Goal: Task Accomplishment & Management: Use online tool/utility

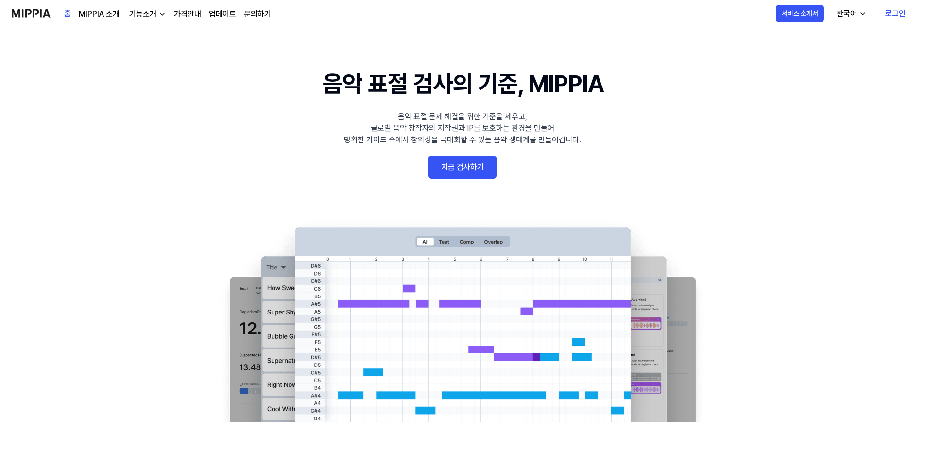
click at [896, 12] on link "로그인" at bounding box center [895, 13] width 36 height 27
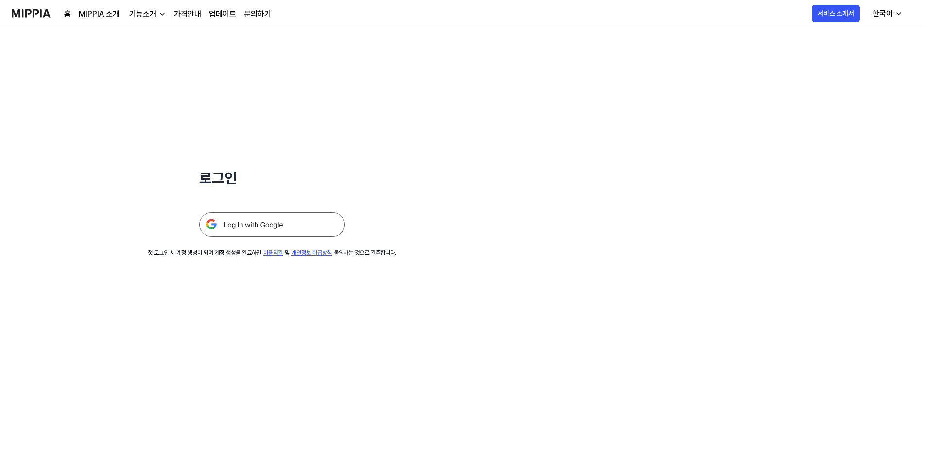
click at [272, 224] on img at bounding box center [272, 224] width 146 height 24
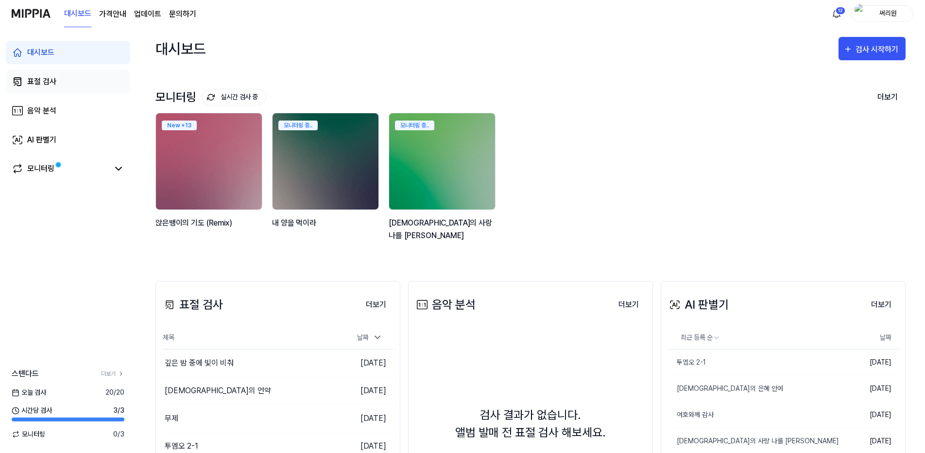
click at [40, 83] on div "표절 검사" at bounding box center [41, 82] width 29 height 12
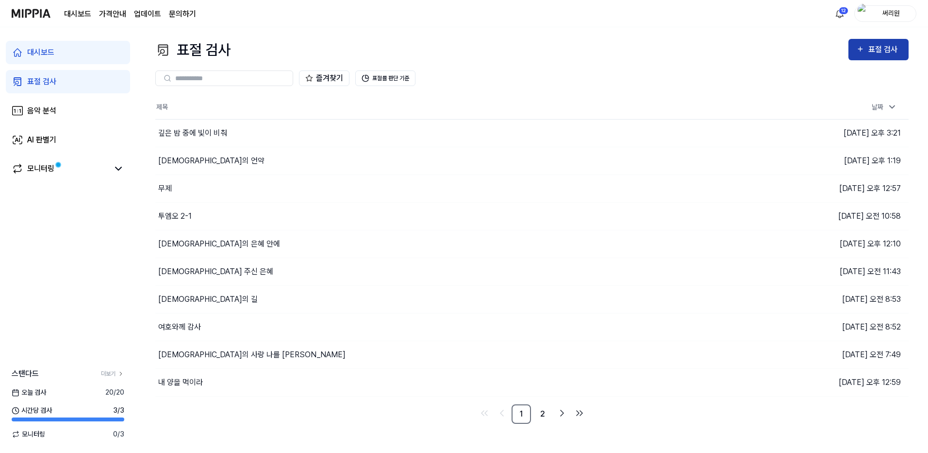
click at [869, 50] on div "표절 검사" at bounding box center [885, 49] width 33 height 13
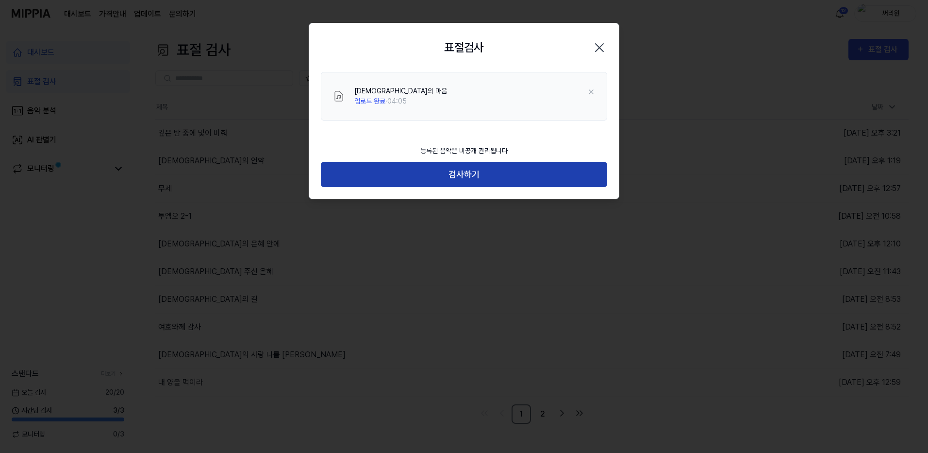
click at [468, 172] on button "검사하기" at bounding box center [464, 175] width 287 height 26
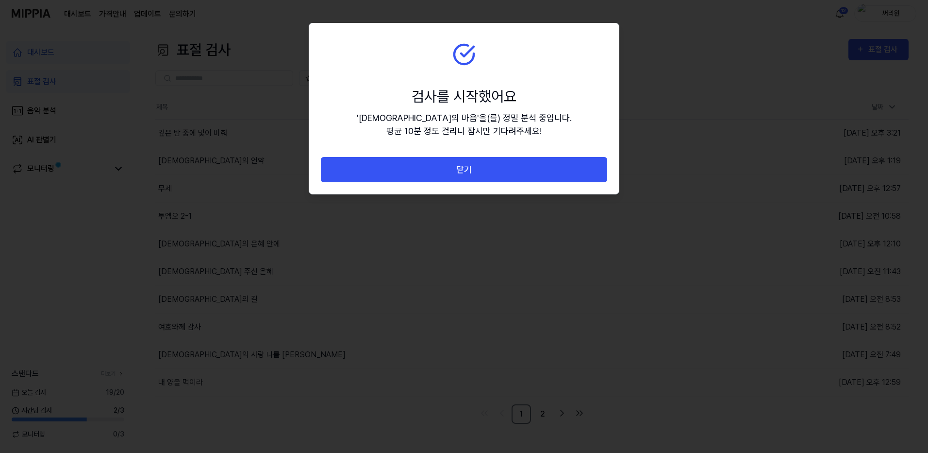
click at [468, 172] on button "닫기" at bounding box center [464, 170] width 287 height 26
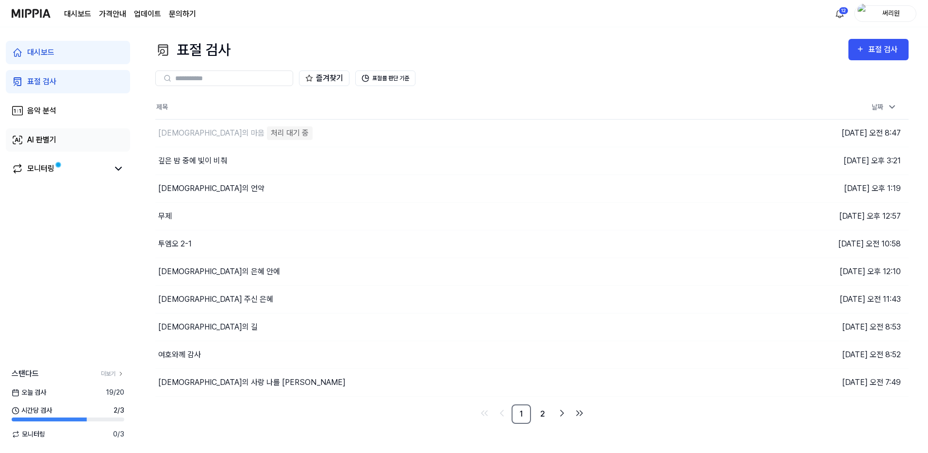
click at [46, 140] on div "AI 판별기" at bounding box center [41, 140] width 29 height 12
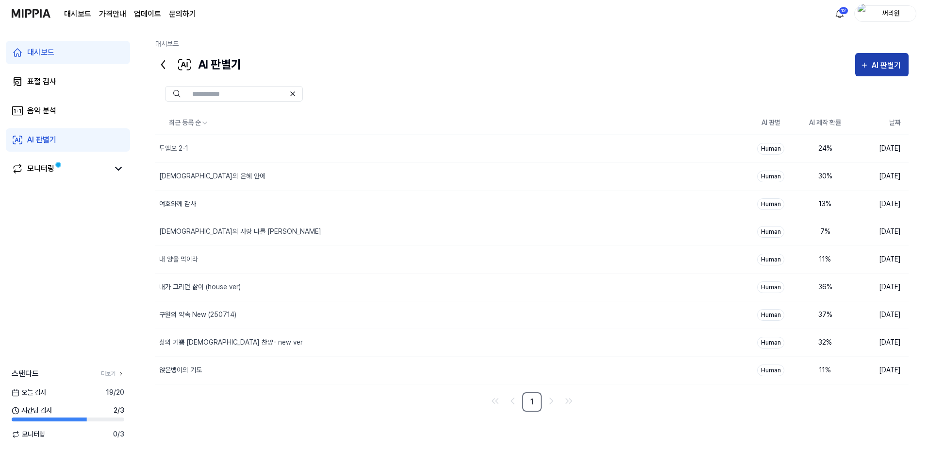
click at [882, 64] on div "AI 판별기" at bounding box center [888, 65] width 32 height 13
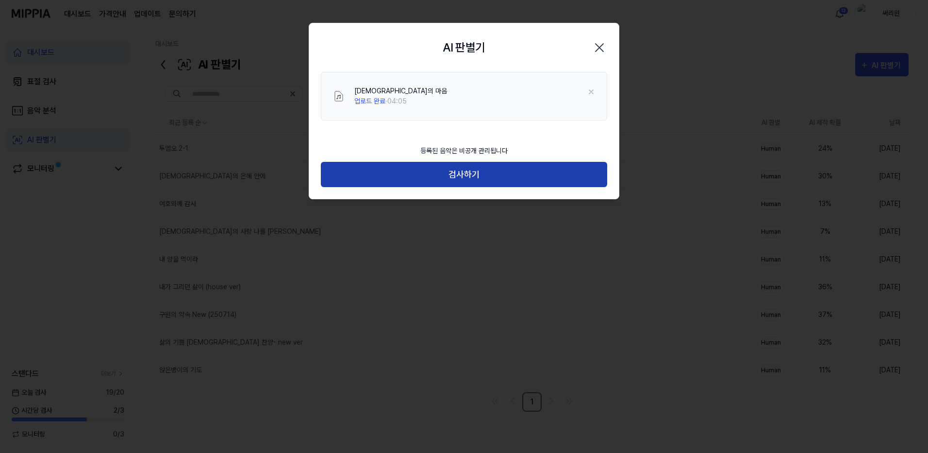
click at [472, 179] on button "검사하기" at bounding box center [464, 175] width 287 height 26
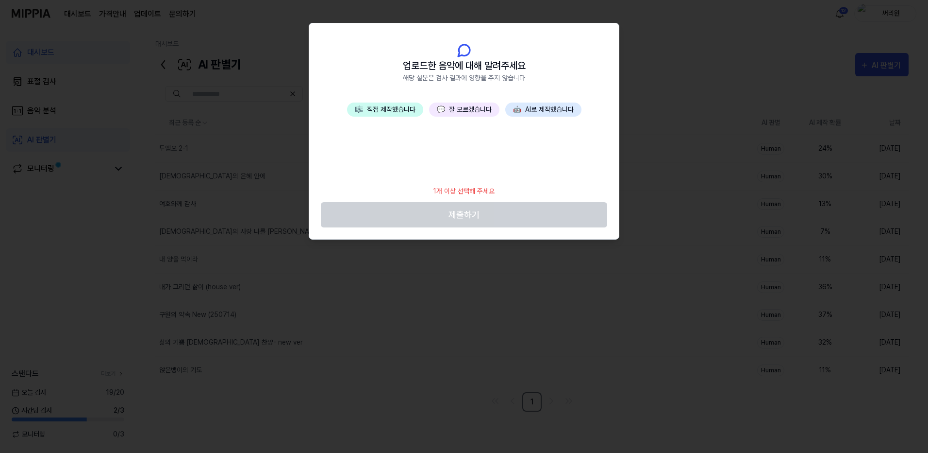
click at [546, 107] on button "🤖 AI로 제작했습니다" at bounding box center [544, 109] width 76 height 14
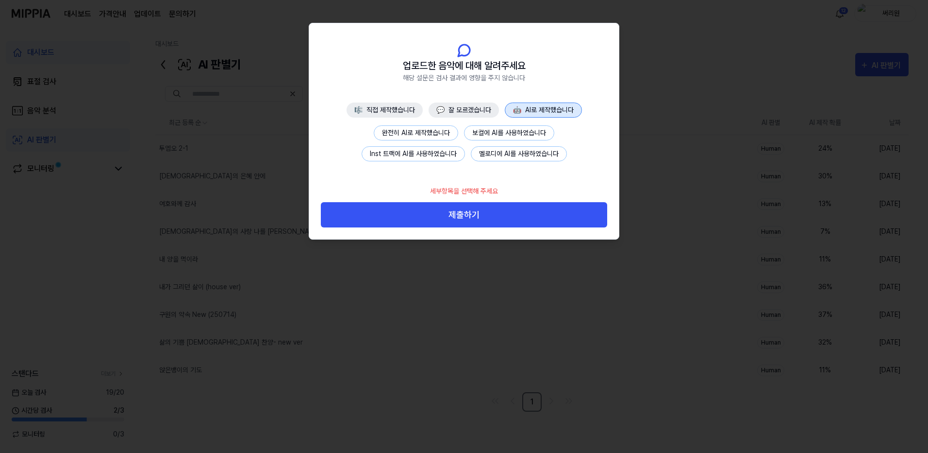
click at [501, 129] on button "보컬에 AI를 사용하였습니다" at bounding box center [509, 132] width 90 height 15
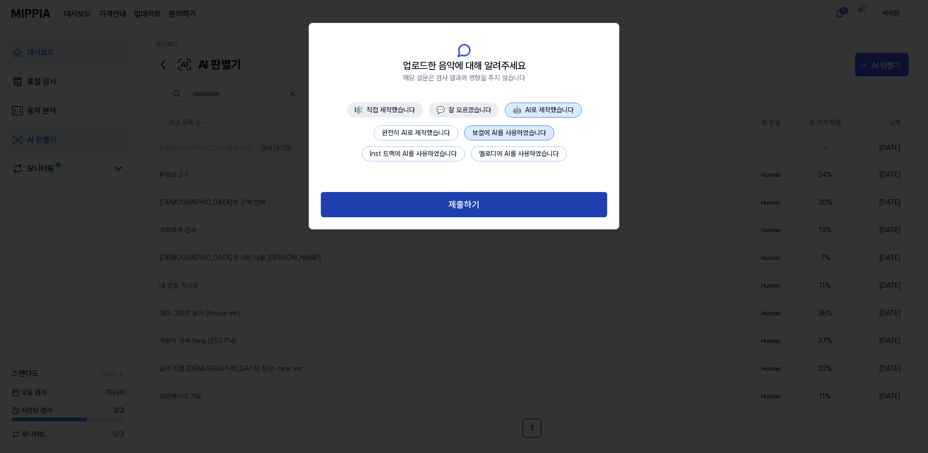
click at [478, 206] on button "제출하기" at bounding box center [464, 205] width 287 height 26
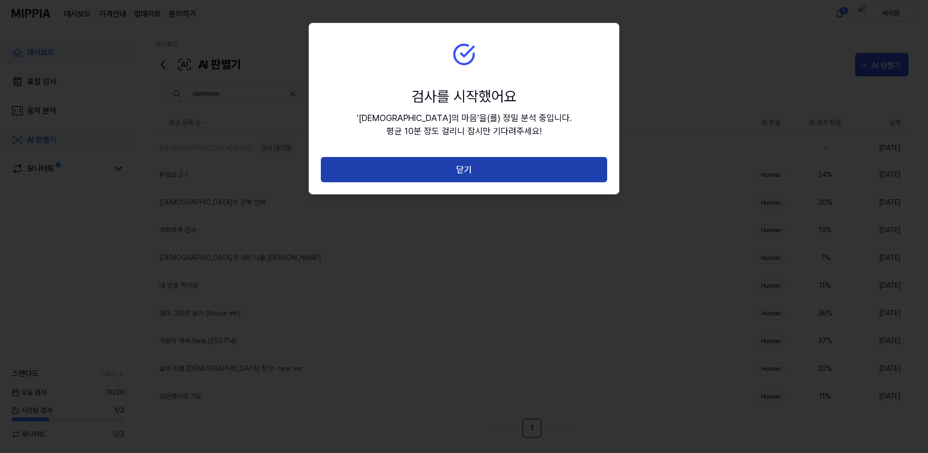
click at [471, 169] on button "닫기" at bounding box center [464, 170] width 287 height 26
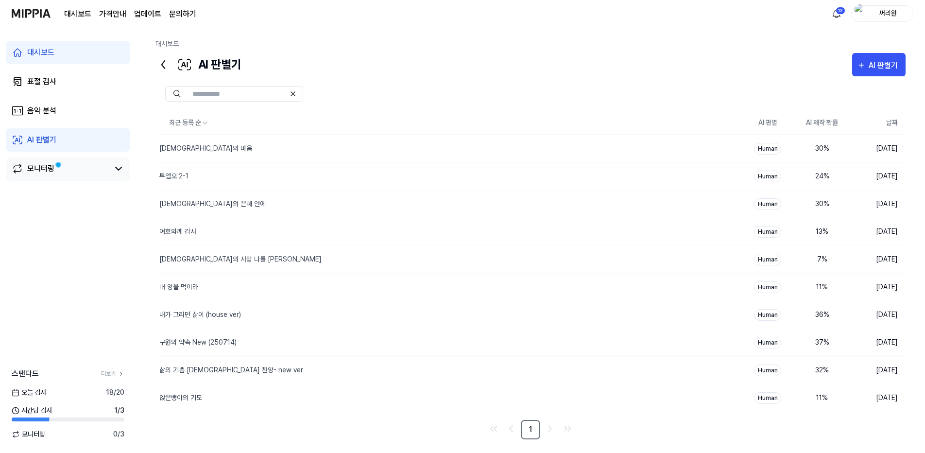
click at [40, 170] on div "모니터링" at bounding box center [40, 169] width 27 height 12
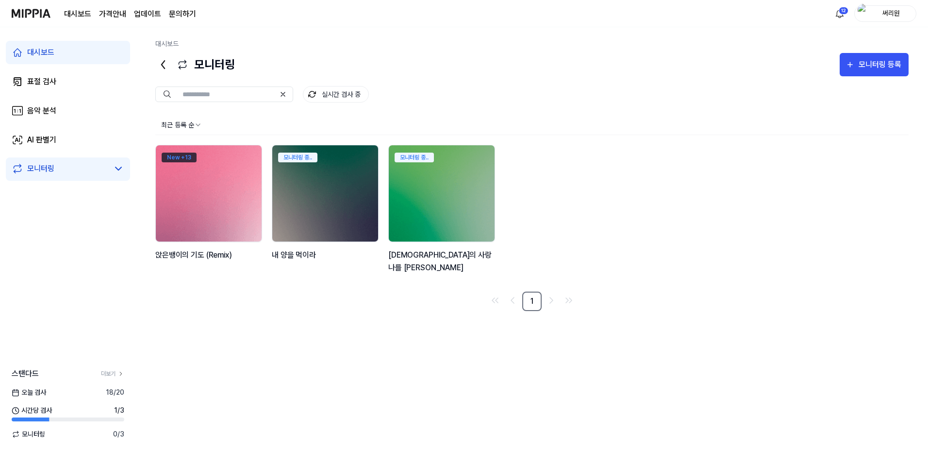
click at [179, 158] on div "New + 13" at bounding box center [179, 157] width 35 height 10
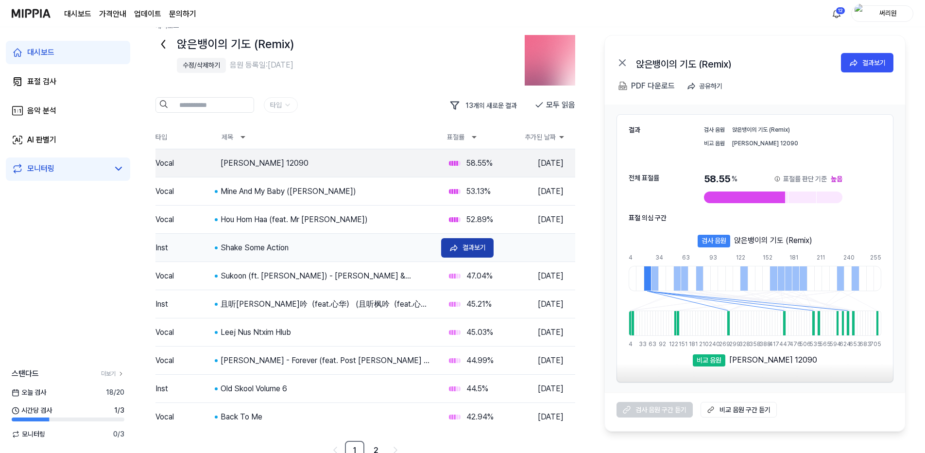
scroll to position [25, 0]
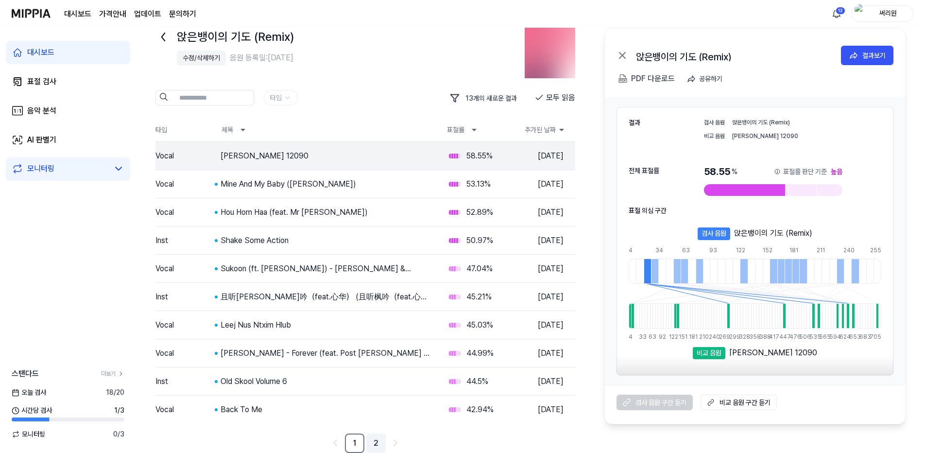
click at [376, 442] on link "2" at bounding box center [375, 442] width 19 height 19
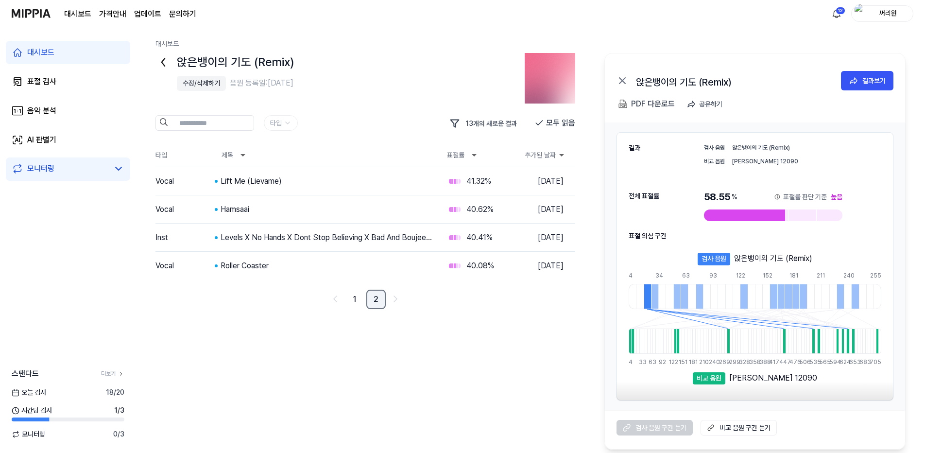
scroll to position [0, 0]
click at [358, 297] on link "1" at bounding box center [356, 298] width 19 height 19
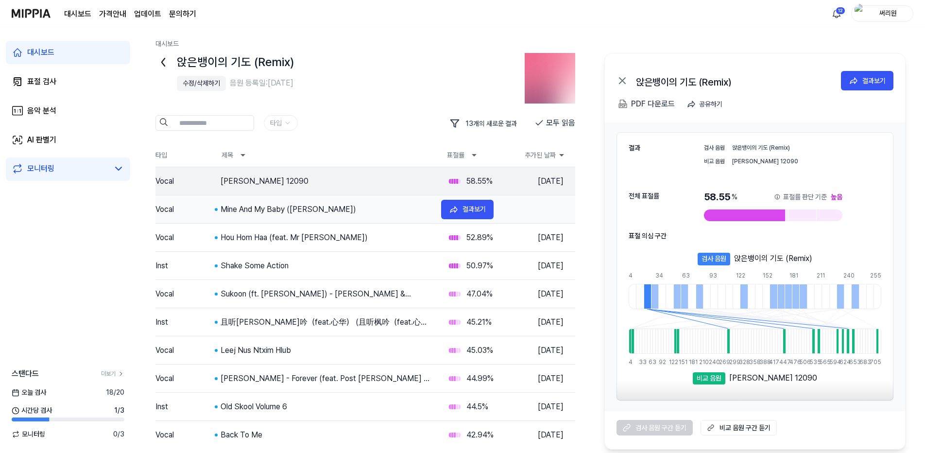
click at [333, 206] on div "Mine And My Baby ([PERSON_NAME])" at bounding box center [326, 209] width 213 height 12
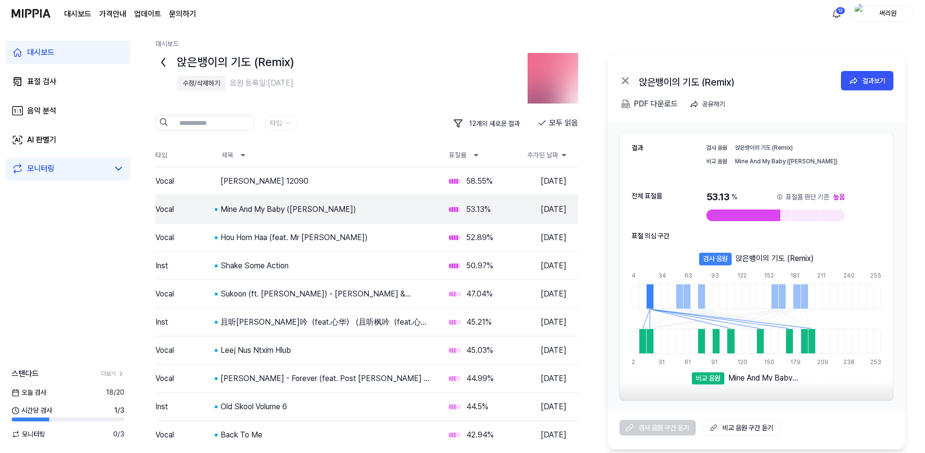
click at [303, 235] on div "Hou Hom Haa (feat. Mr [PERSON_NAME])" at bounding box center [326, 238] width 213 height 12
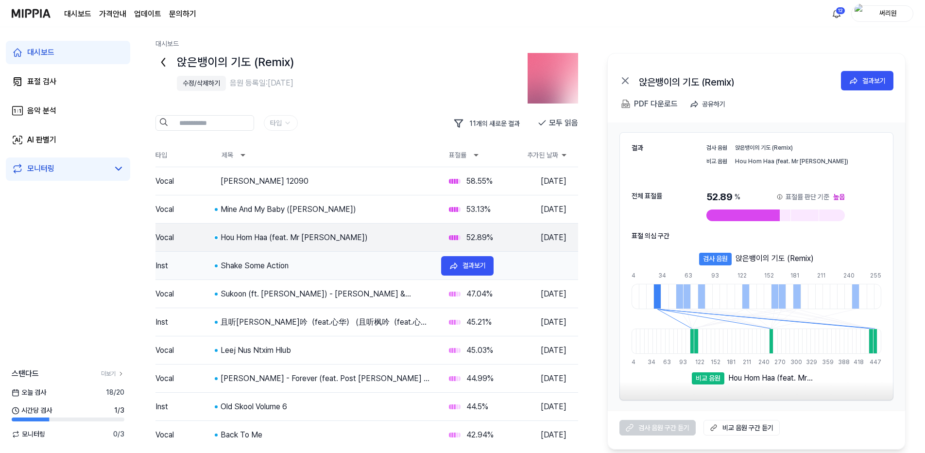
click at [260, 263] on div "Shake Some Action" at bounding box center [326, 266] width 213 height 12
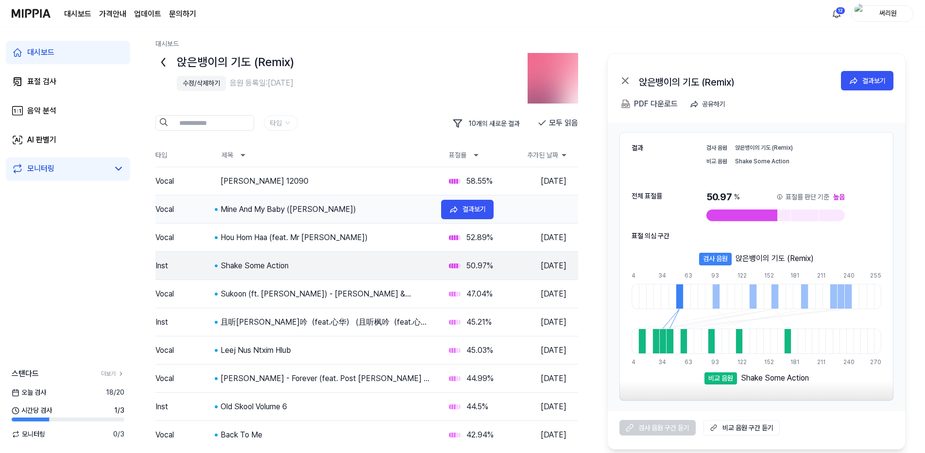
click at [282, 205] on div "Mine And My Baby ([PERSON_NAME])" at bounding box center [326, 209] width 213 height 12
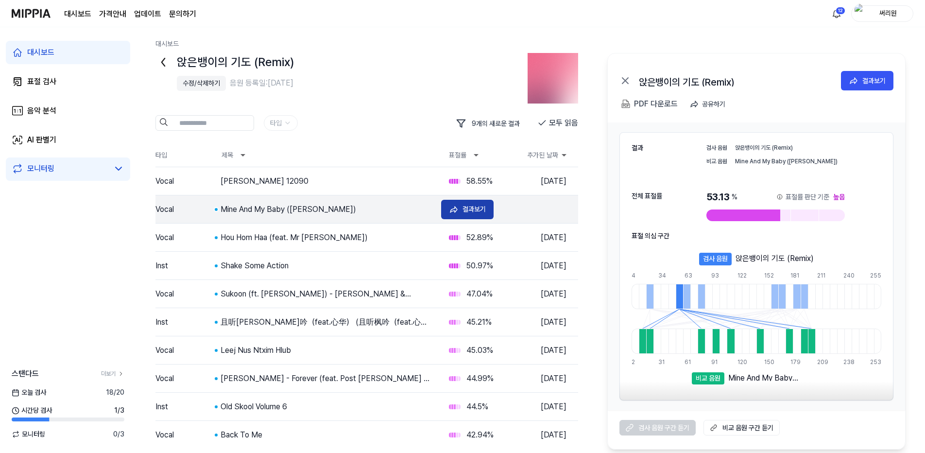
click at [469, 209] on div "결과보기" at bounding box center [473, 208] width 23 height 11
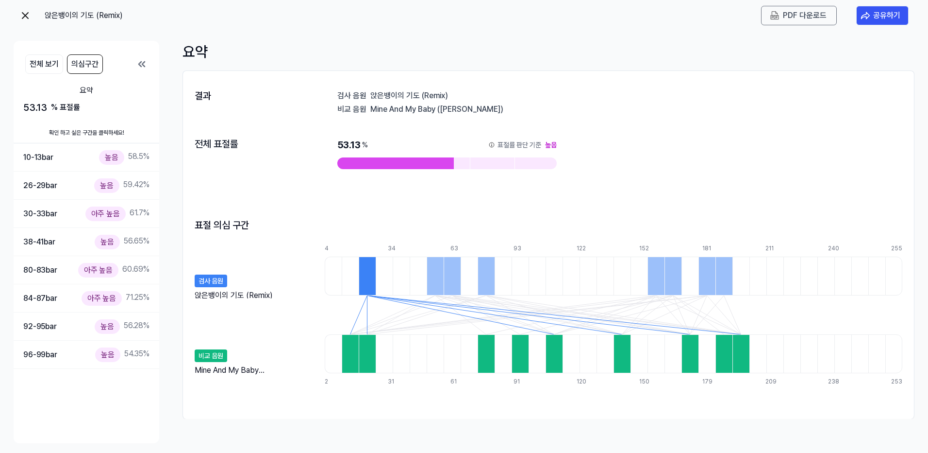
click at [23, 13] on img at bounding box center [25, 16] width 12 height 12
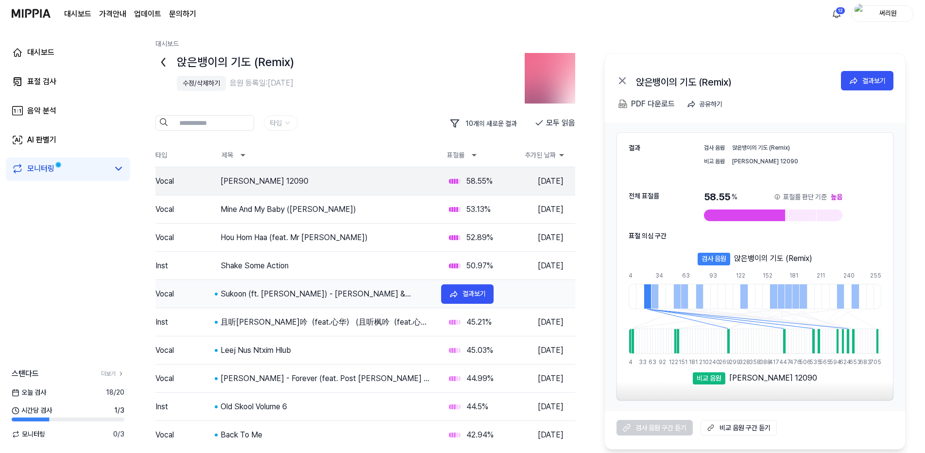
click at [315, 295] on div "Sukoon (ft. [PERSON_NAME]) - [PERSON_NAME] & [PERSON_NAME]" at bounding box center [326, 294] width 213 height 12
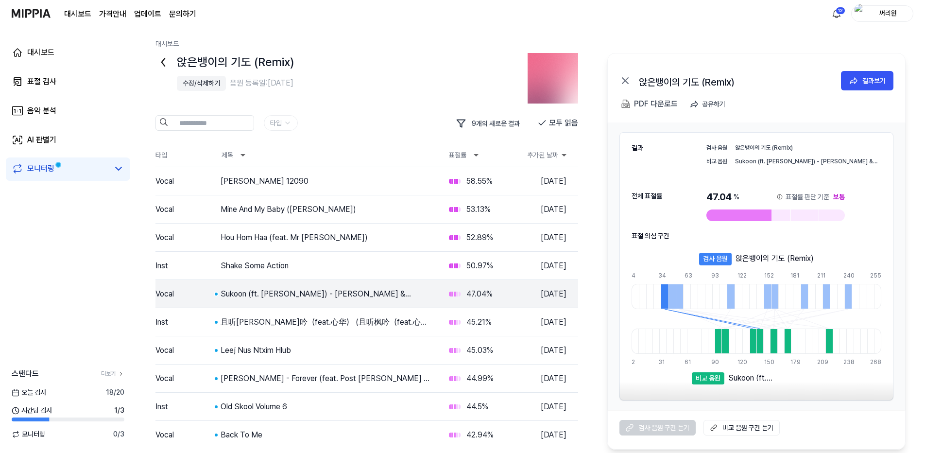
click at [299, 318] on div "且听[PERSON_NAME]吟（feat.心华） (且听枫吟（feat.心华）)" at bounding box center [326, 322] width 213 height 12
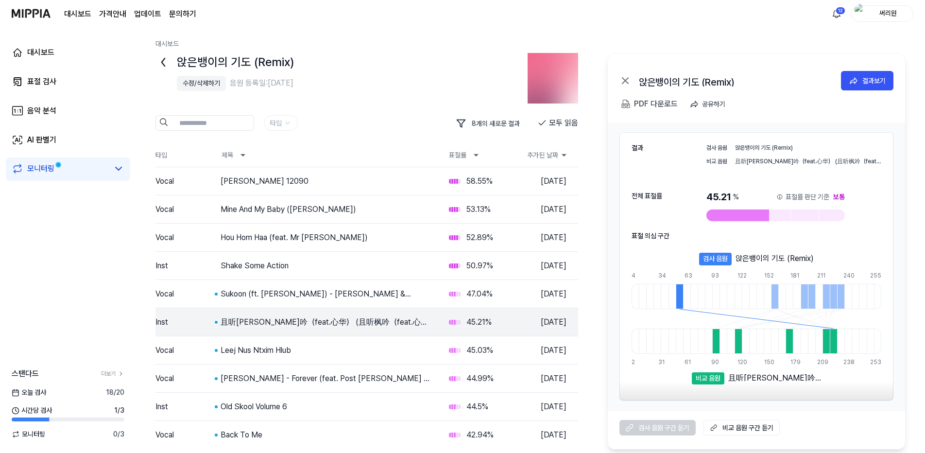
click at [269, 351] on div "Leej Nus Ntxim Hlub" at bounding box center [326, 350] width 213 height 12
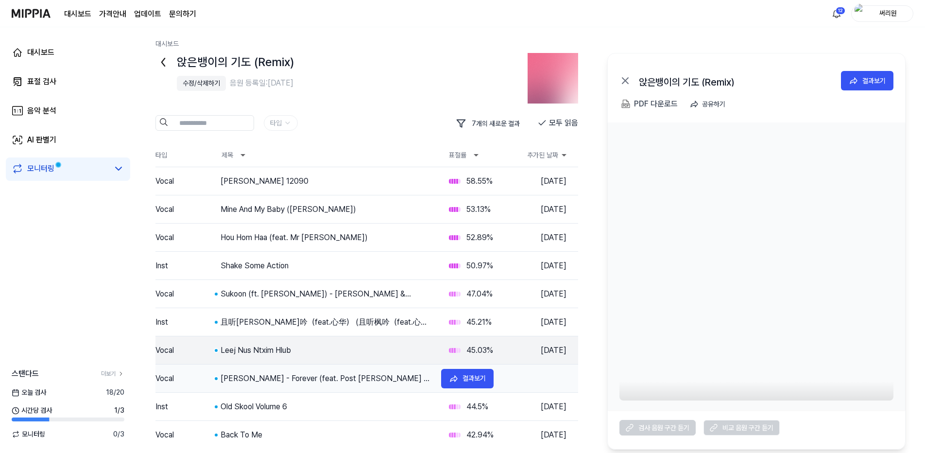
click at [282, 376] on div "[PERSON_NAME] - Forever (feat. Post [PERSON_NAME] & Clever)(Audio)" at bounding box center [326, 378] width 213 height 12
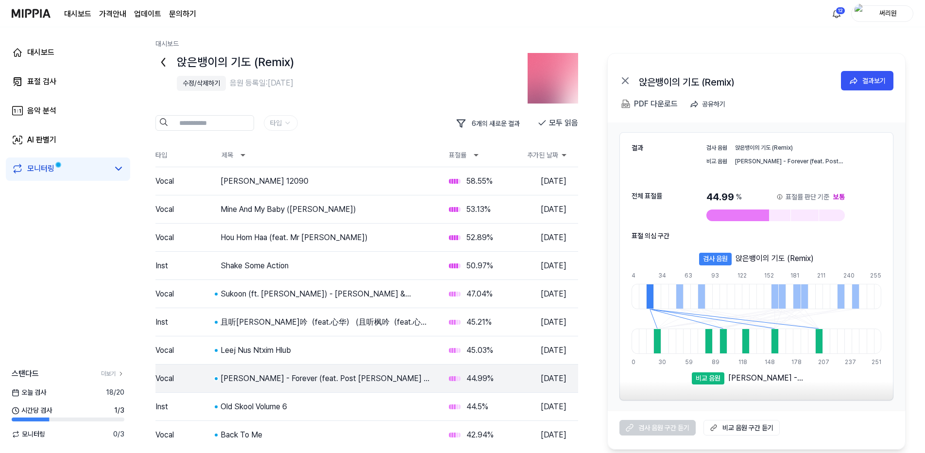
click at [266, 405] on div "Old Skool Volume 6" at bounding box center [326, 407] width 213 height 12
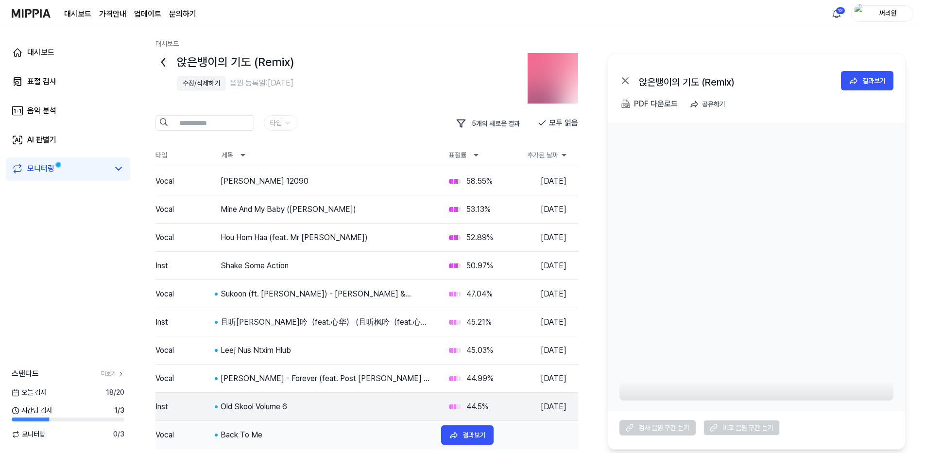
click at [239, 434] on div "Back To Me" at bounding box center [326, 435] width 213 height 12
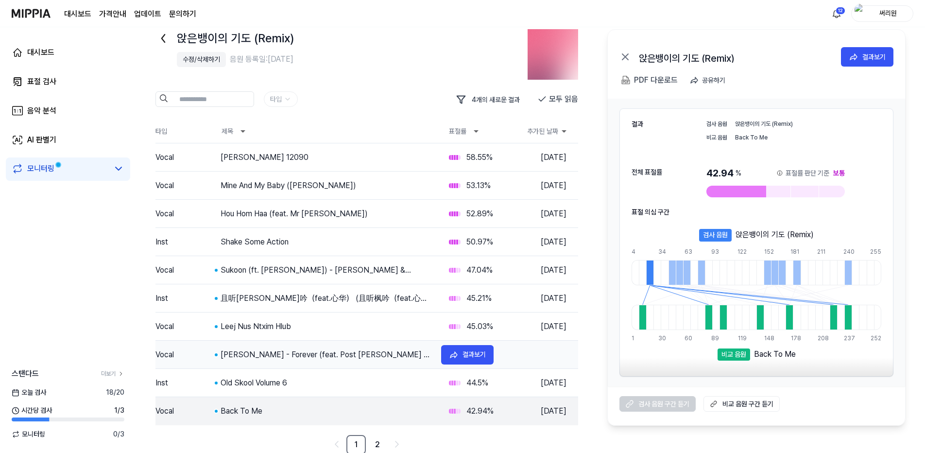
scroll to position [25, 0]
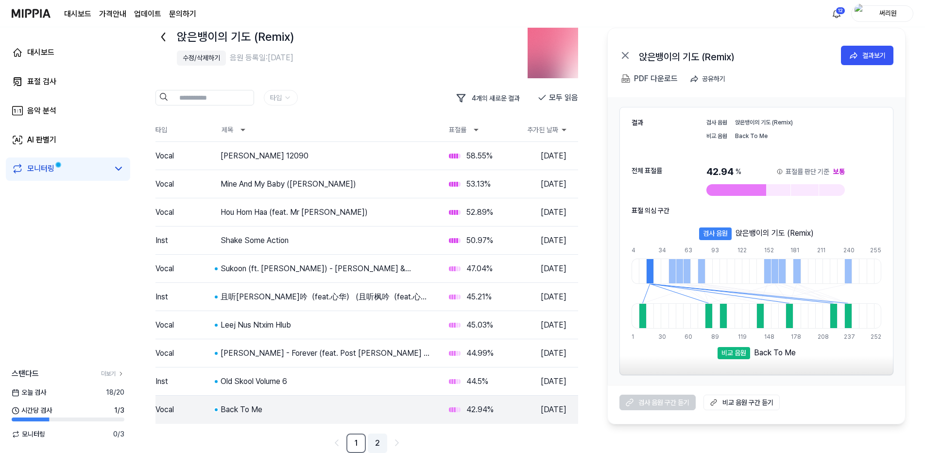
click at [375, 443] on link "2" at bounding box center [377, 442] width 19 height 19
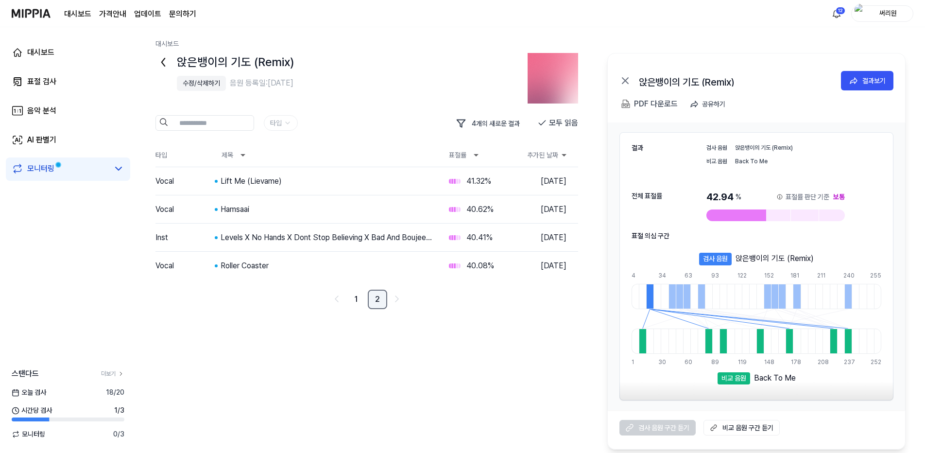
scroll to position [0, 0]
click at [252, 184] on div "Lift Me (Lievame)" at bounding box center [326, 181] width 213 height 12
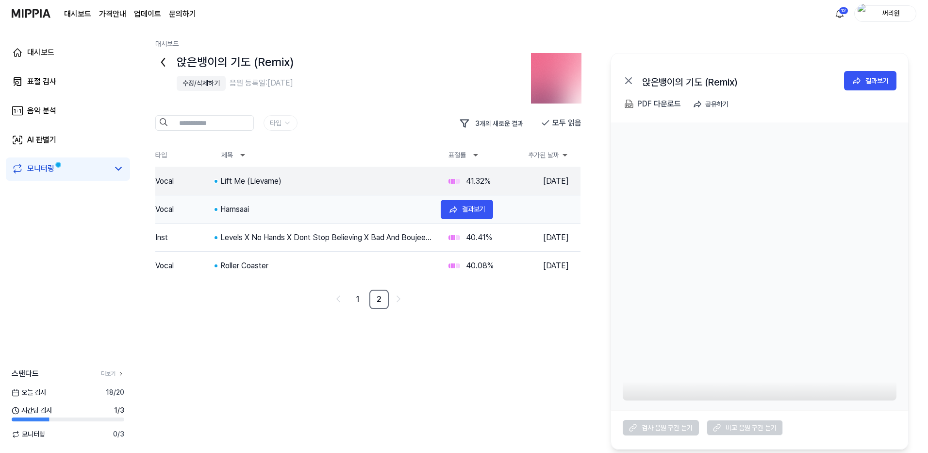
click at [244, 207] on div "Hamsaai" at bounding box center [326, 209] width 213 height 12
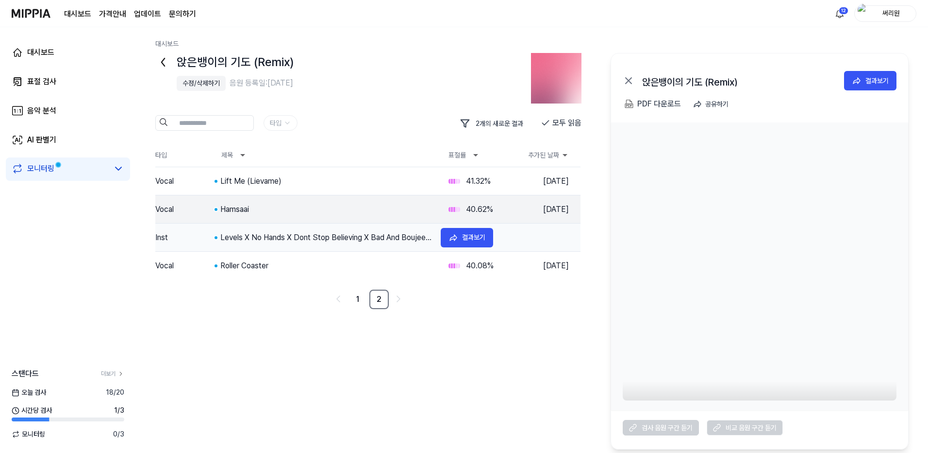
click at [268, 241] on div "Levels X No Hands X Dont Stop Believing X Bad And Boujee X Die Young" at bounding box center [326, 238] width 213 height 12
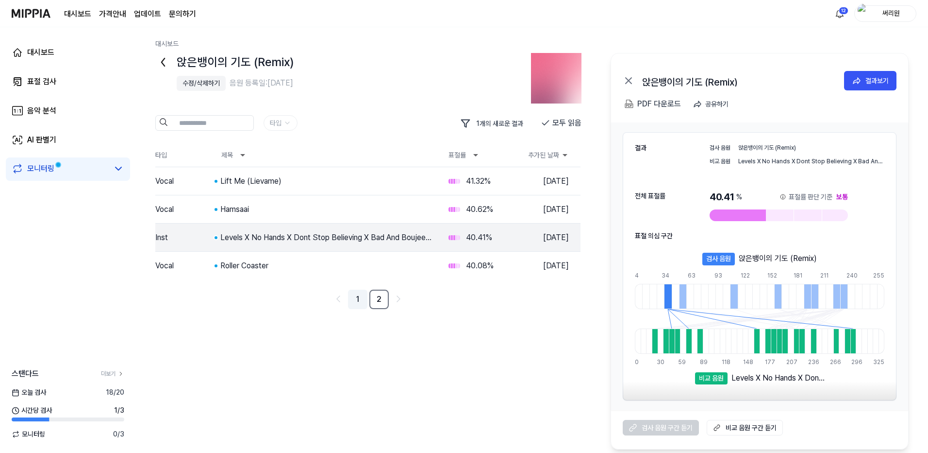
click at [359, 301] on link "1" at bounding box center [357, 298] width 19 height 19
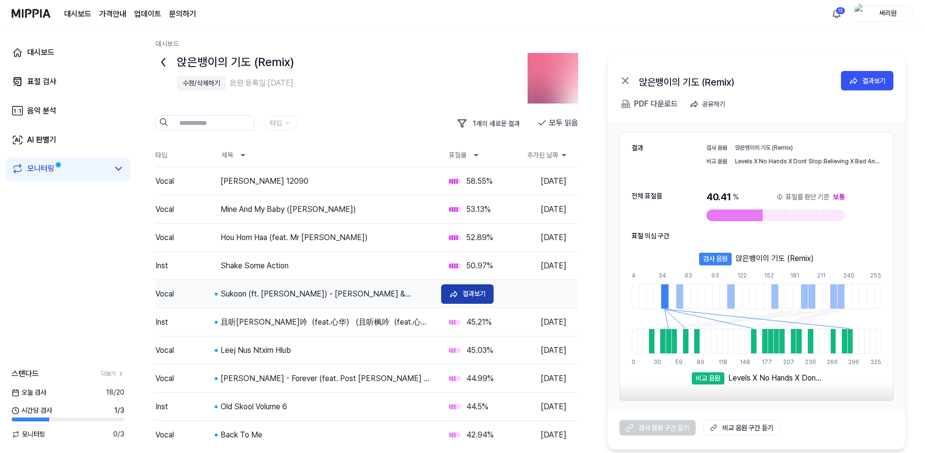
click at [448, 295] on button "결과보기" at bounding box center [467, 293] width 52 height 19
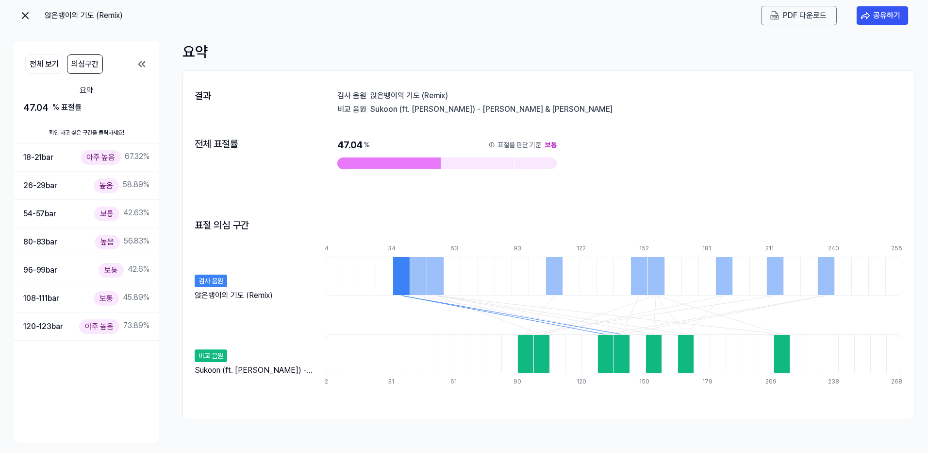
click at [24, 16] on img at bounding box center [25, 16] width 12 height 12
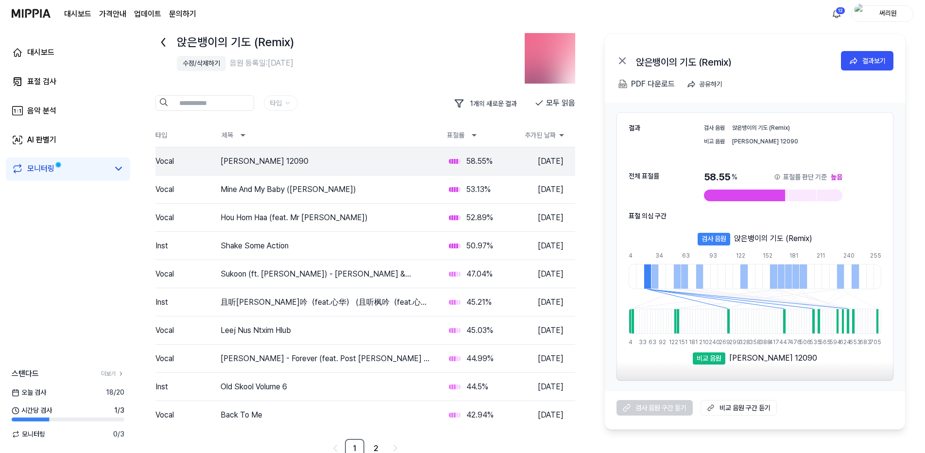
scroll to position [25, 0]
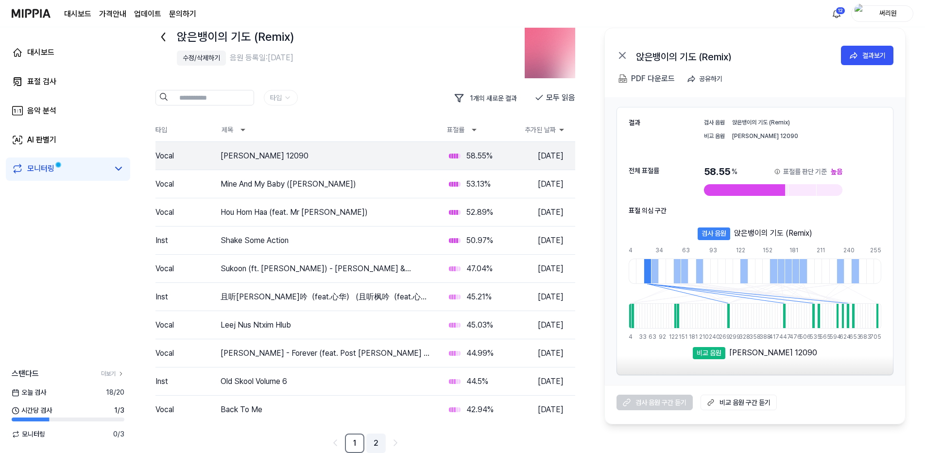
click at [381, 442] on link "2" at bounding box center [375, 442] width 19 height 19
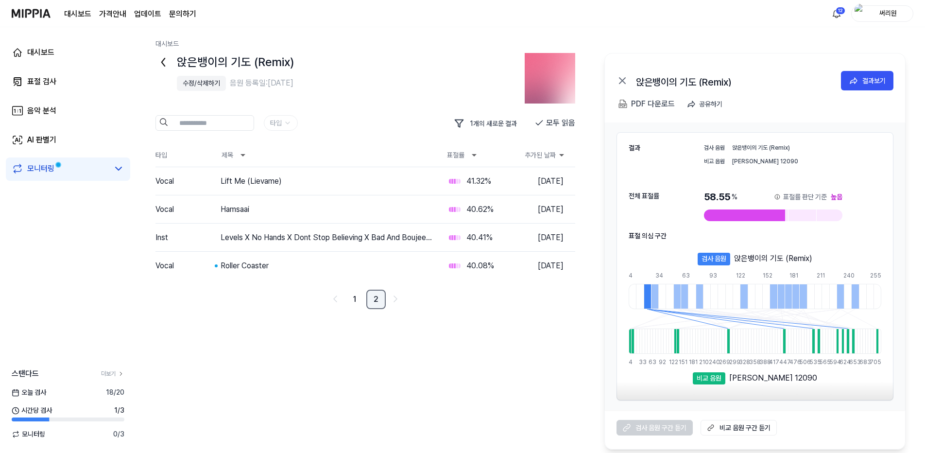
scroll to position [0, 0]
click at [253, 263] on div "Roller Coaster" at bounding box center [326, 266] width 213 height 12
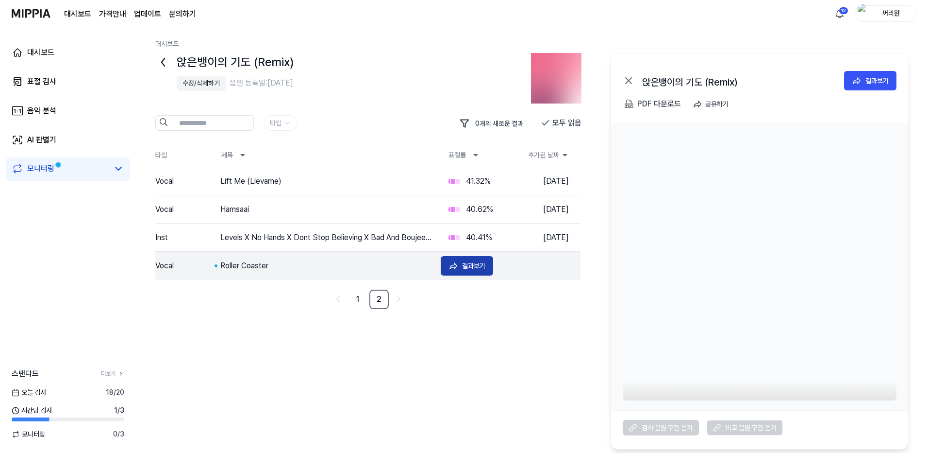
click at [462, 265] on button "결과보기" at bounding box center [467, 265] width 52 height 19
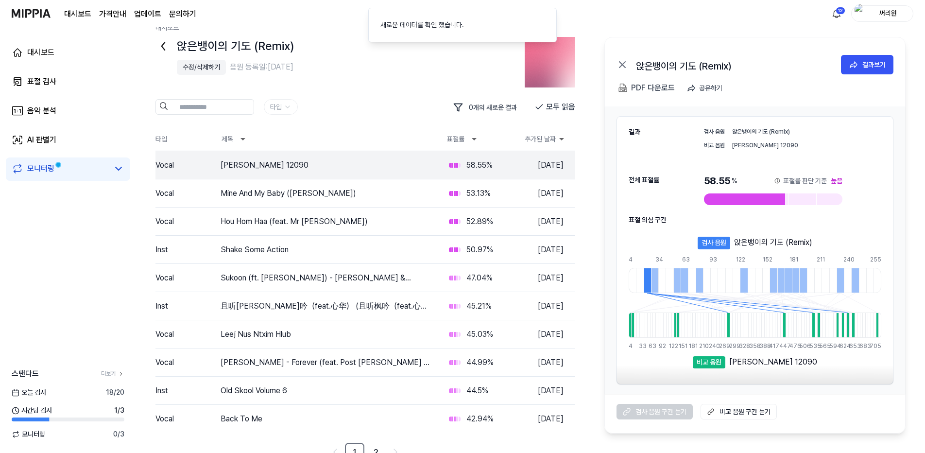
scroll to position [25, 0]
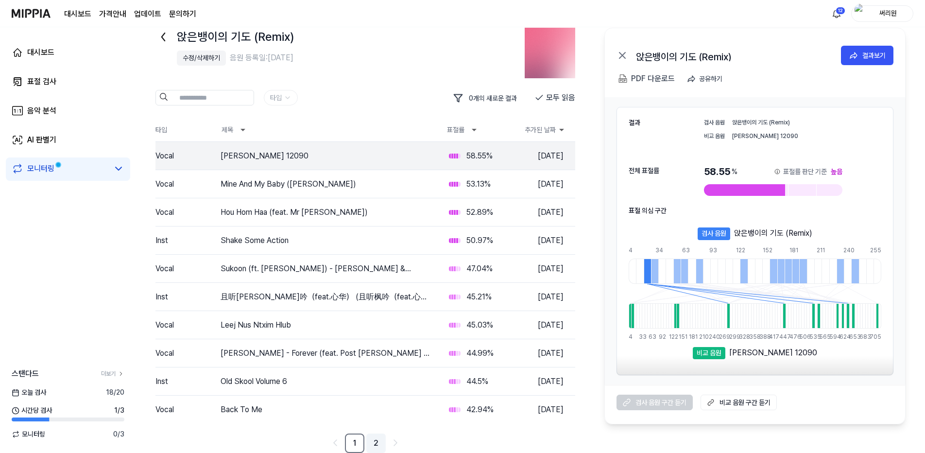
click at [379, 442] on link "2" at bounding box center [375, 442] width 19 height 19
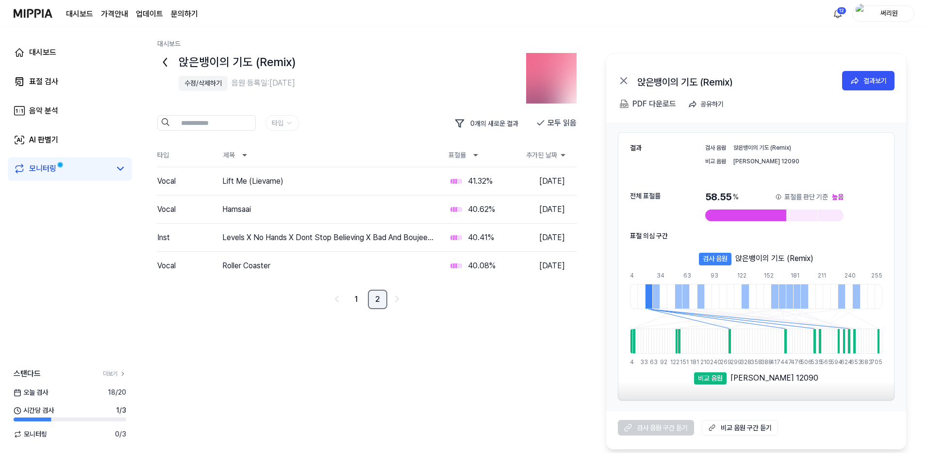
scroll to position [0, 0]
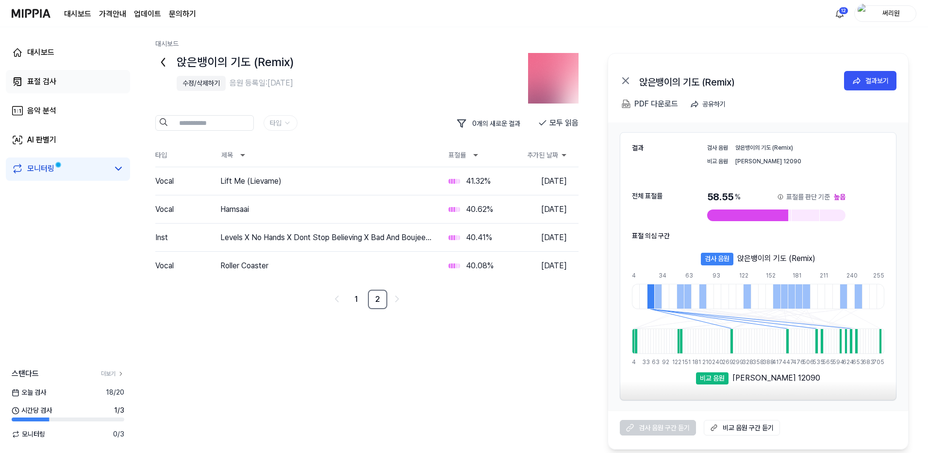
click at [50, 83] on div "표절 검사" at bounding box center [41, 82] width 29 height 12
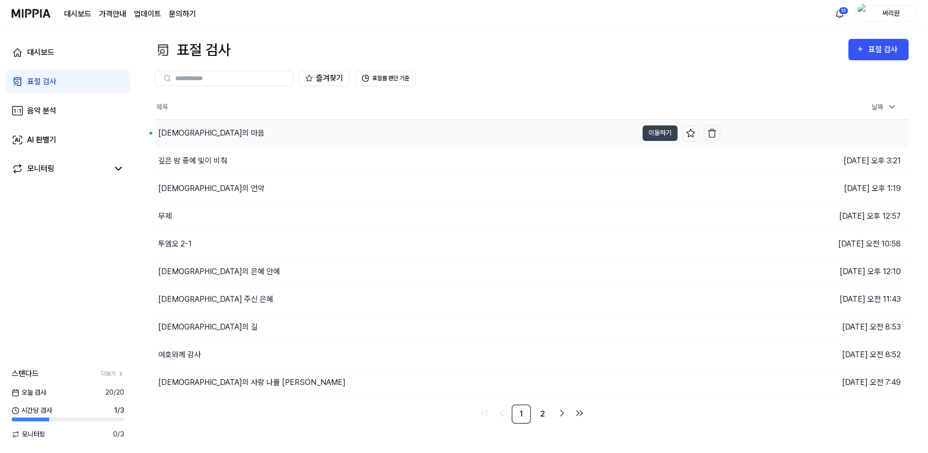
click at [193, 132] on div "[DEMOGRAPHIC_DATA]의 마음" at bounding box center [211, 133] width 106 height 12
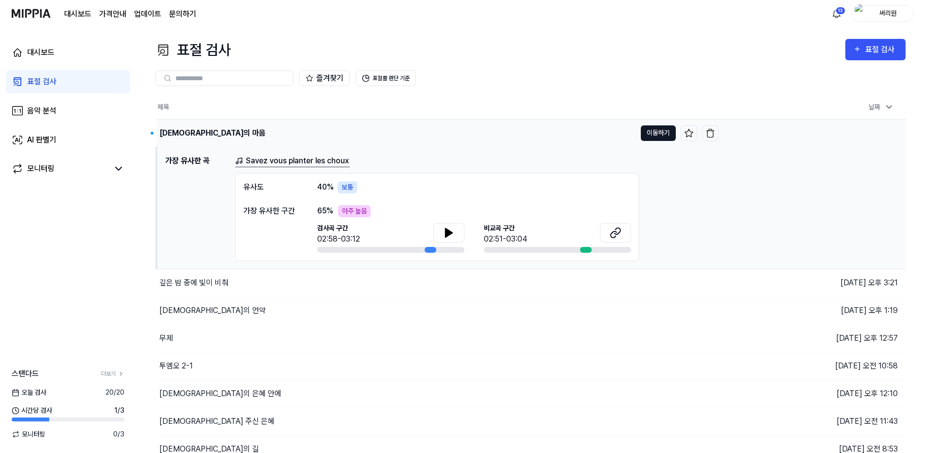
click at [655, 133] on button "이동하기" at bounding box center [658, 133] width 35 height 16
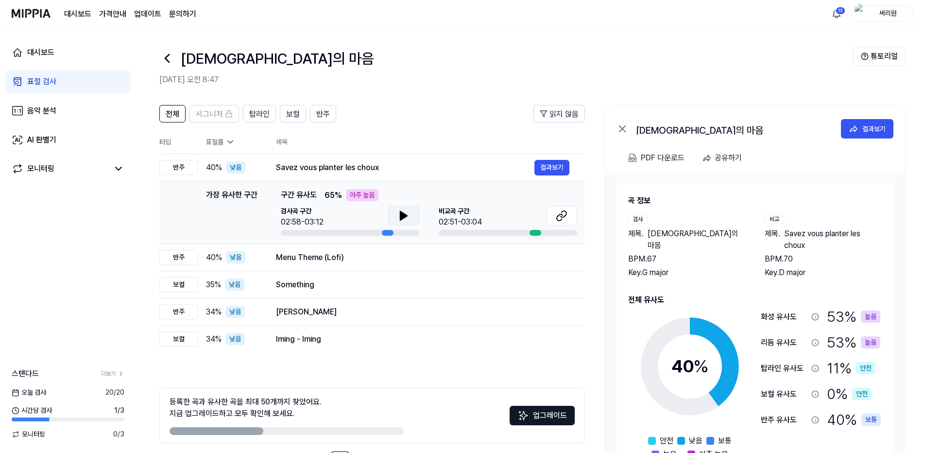
click at [399, 215] on icon at bounding box center [404, 216] width 12 height 12
click at [562, 210] on icon at bounding box center [562, 216] width 12 height 12
